Goal: Information Seeking & Learning: Check status

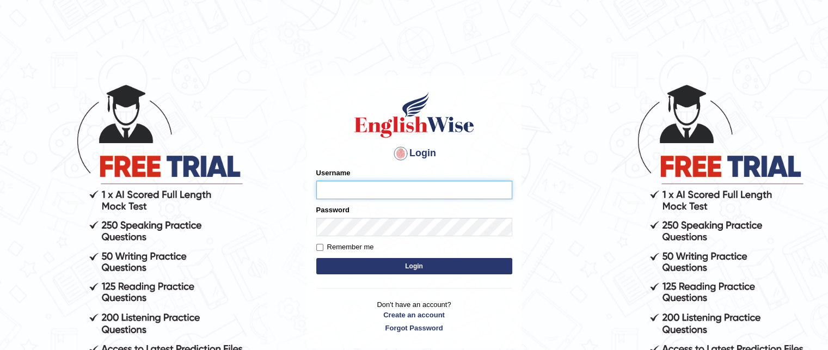
type input "anitarani2024"
click at [466, 269] on button "Login" at bounding box center [414, 266] width 196 height 16
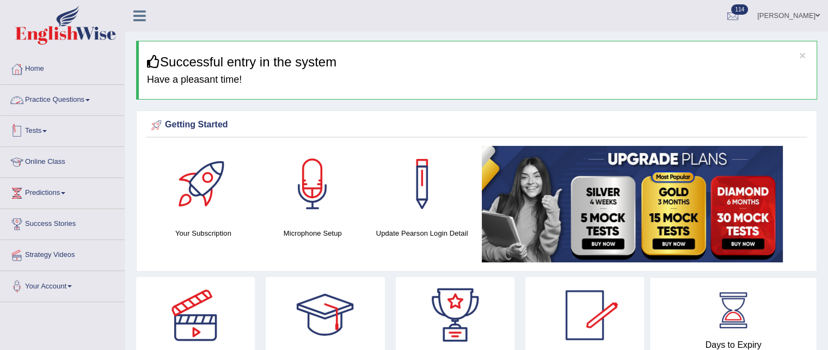
click at [33, 130] on link "Tests" at bounding box center [63, 129] width 124 height 27
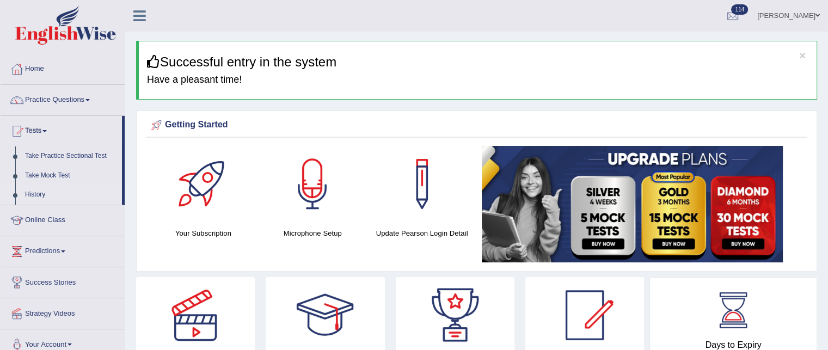
click at [33, 197] on link "History" at bounding box center [71, 195] width 102 height 20
click at [36, 193] on link "History" at bounding box center [71, 195] width 102 height 20
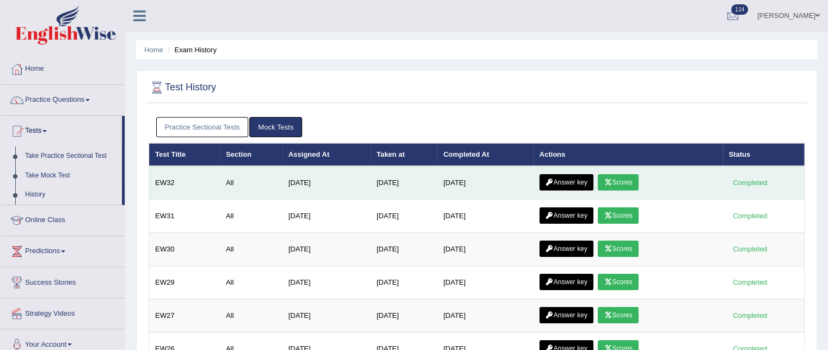
click at [570, 177] on link "Answer key" at bounding box center [566, 182] width 54 height 16
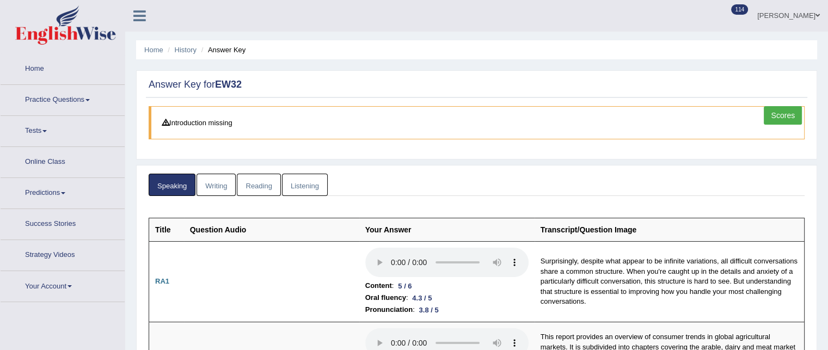
click at [260, 187] on link "Reading" at bounding box center [259, 185] width 44 height 22
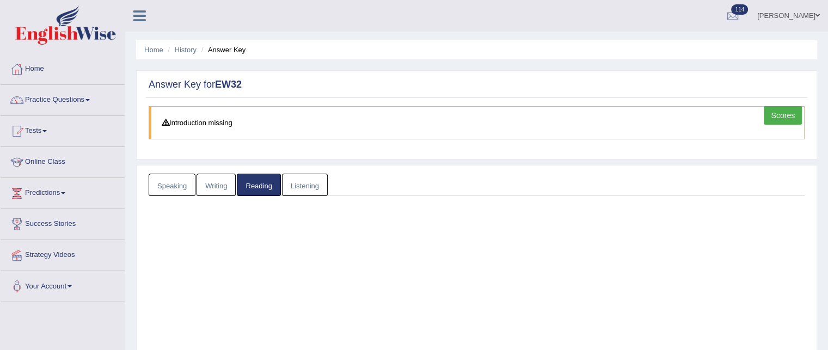
click at [261, 187] on link "Reading" at bounding box center [259, 185] width 44 height 22
click at [261, 185] on link "Reading" at bounding box center [259, 185] width 44 height 22
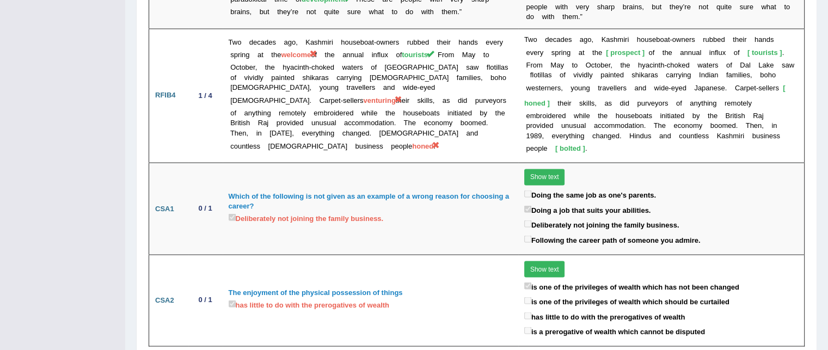
scroll to position [1886, 0]
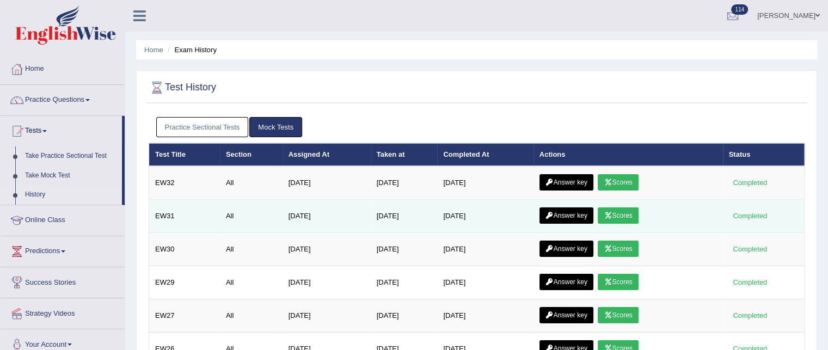
click at [575, 211] on link "Answer key" at bounding box center [566, 215] width 54 height 16
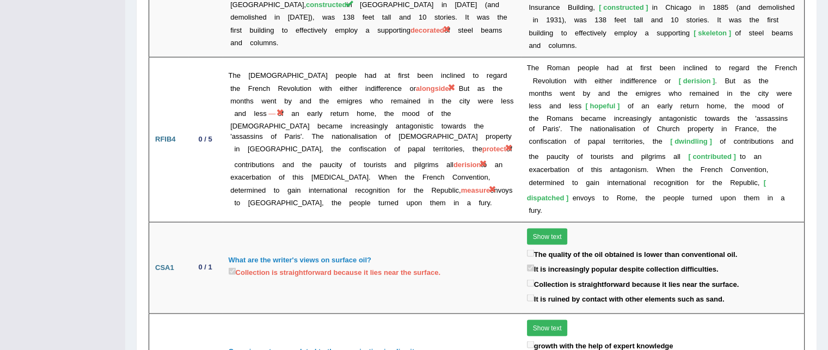
scroll to position [1909, 0]
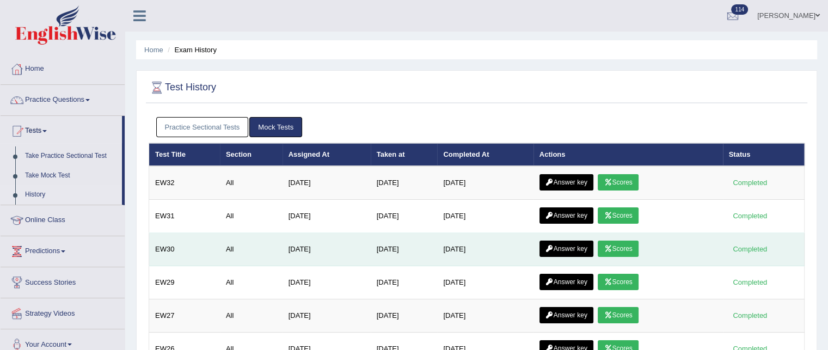
click at [570, 236] on td "Answer key Scores" at bounding box center [627, 249] width 189 height 33
click at [573, 245] on link "Answer key" at bounding box center [566, 249] width 54 height 16
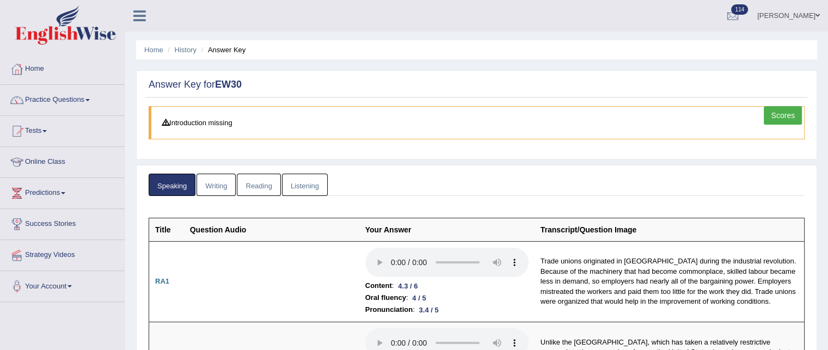
click at [309, 190] on link "Listening" at bounding box center [305, 185] width 46 height 22
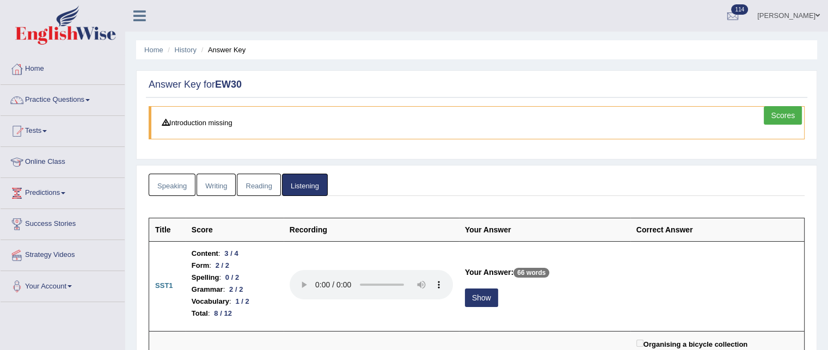
click at [251, 184] on link "Reading" at bounding box center [259, 185] width 44 height 22
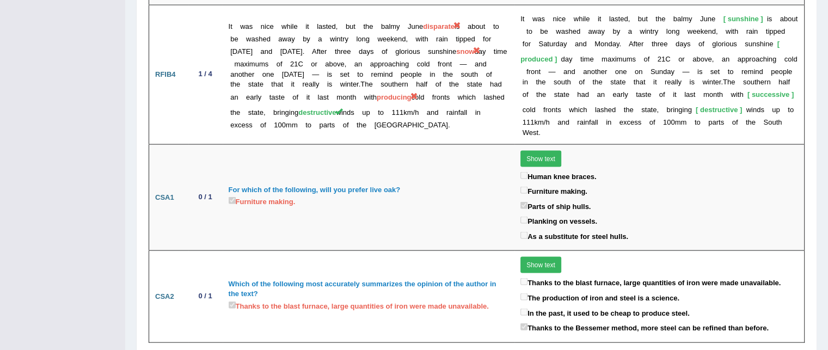
scroll to position [2261, 0]
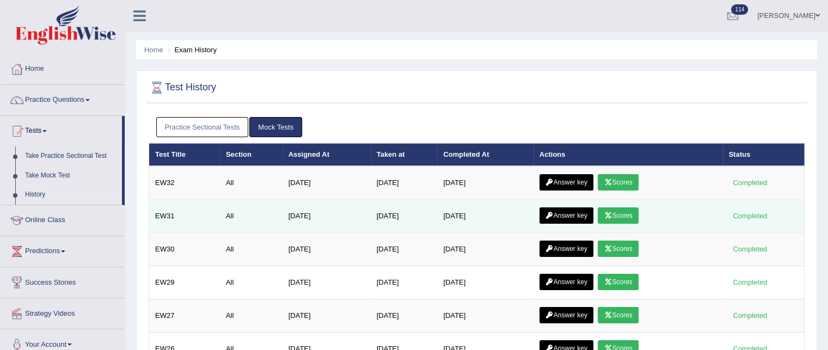
click at [581, 210] on link "Answer key" at bounding box center [566, 215] width 54 height 16
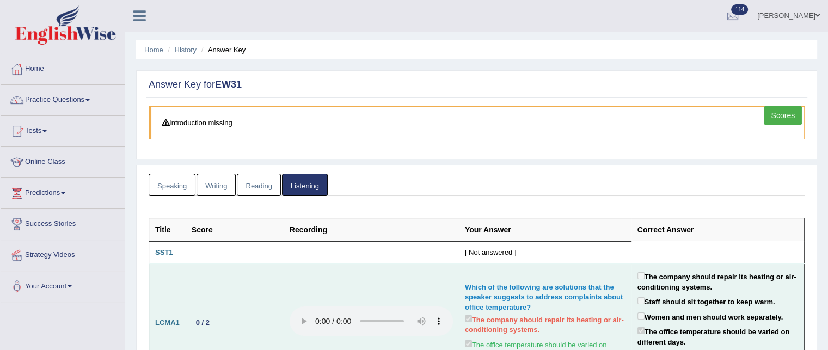
click at [375, 286] on td at bounding box center [371, 323] width 175 height 118
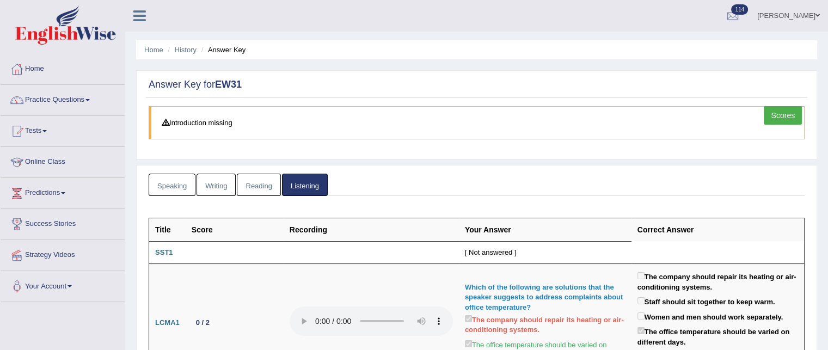
click at [298, 190] on link "Listening" at bounding box center [305, 185] width 46 height 22
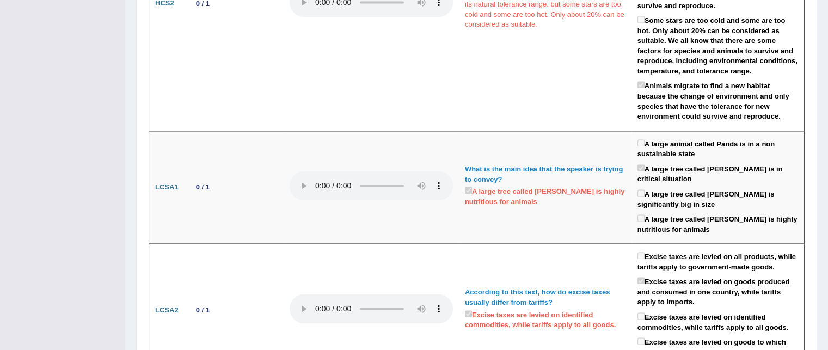
scroll to position [1676, 0]
